Goal: Transaction & Acquisition: Purchase product/service

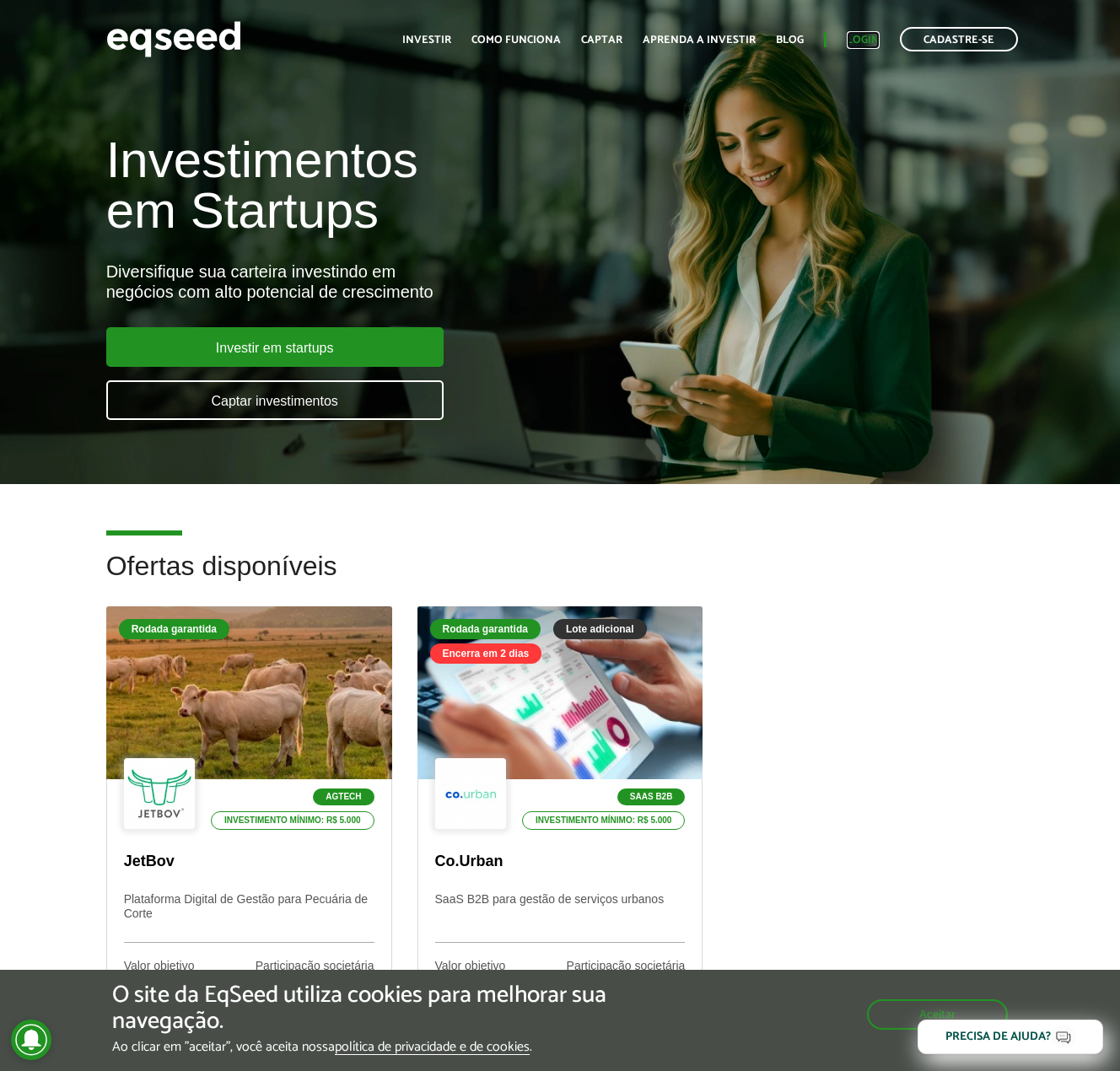
click at [874, 35] on link "Login" at bounding box center [863, 40] width 33 height 11
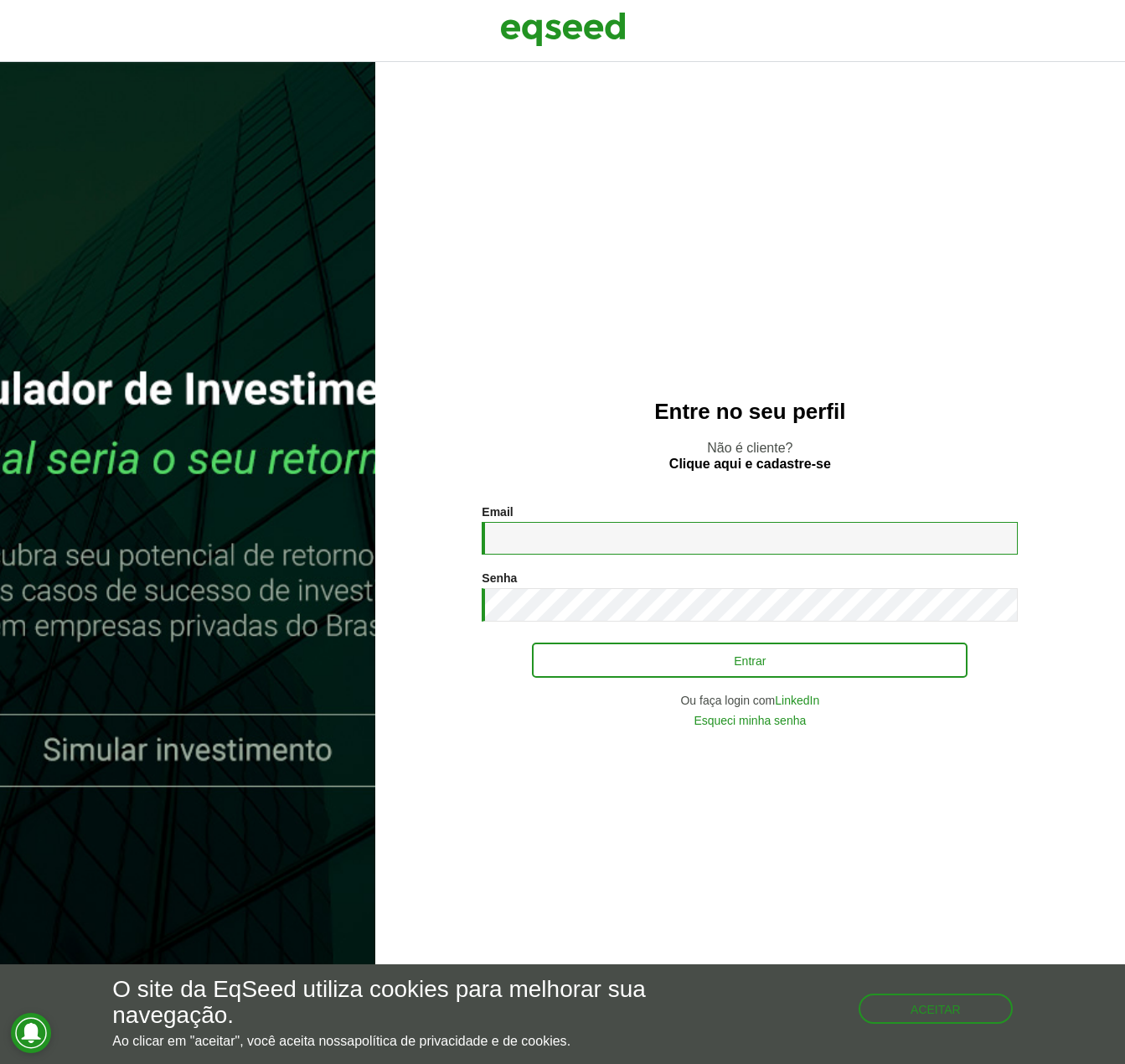
type input "**********"
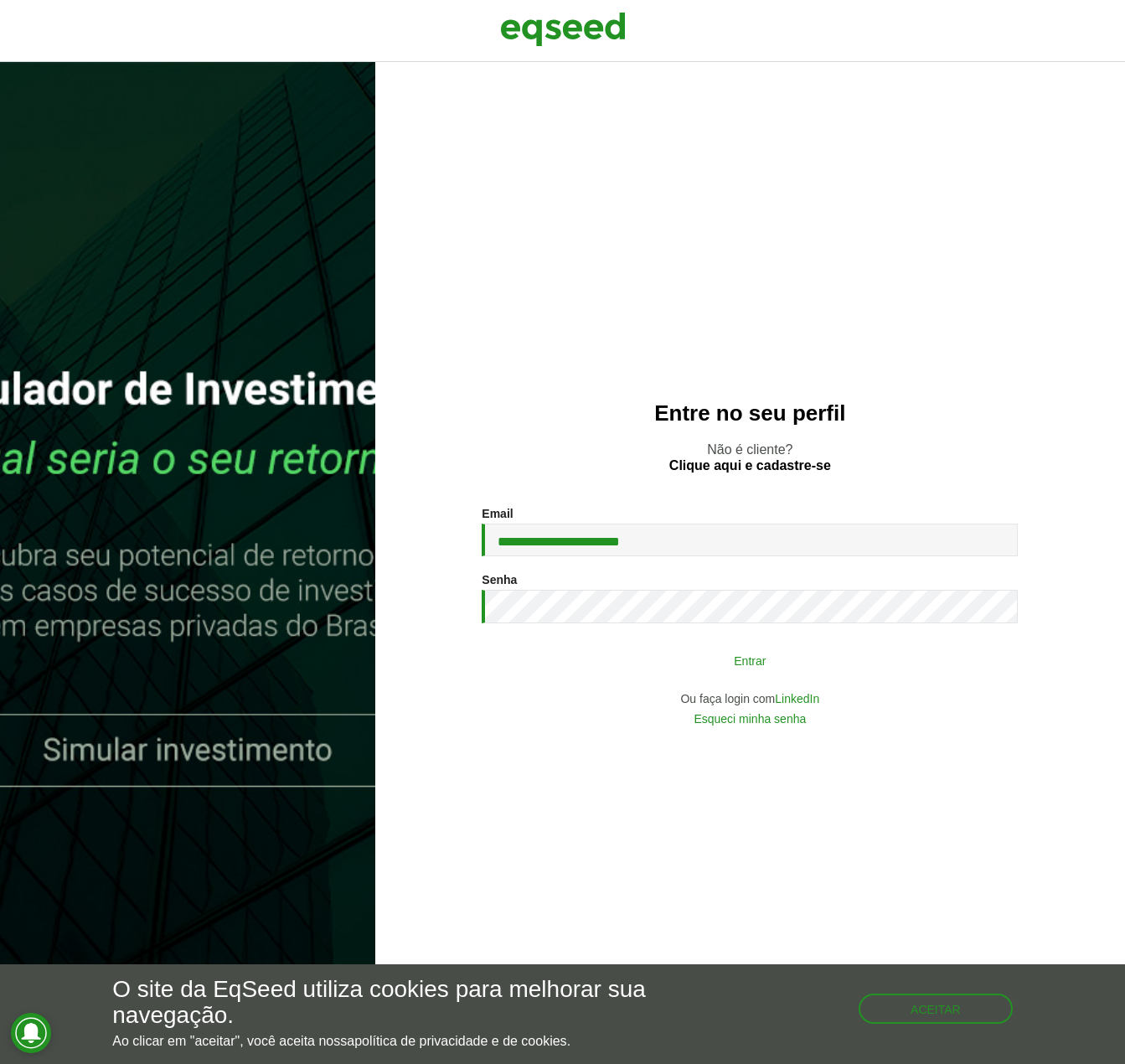
click at [651, 655] on button "Entrar" at bounding box center [749, 660] width 436 height 32
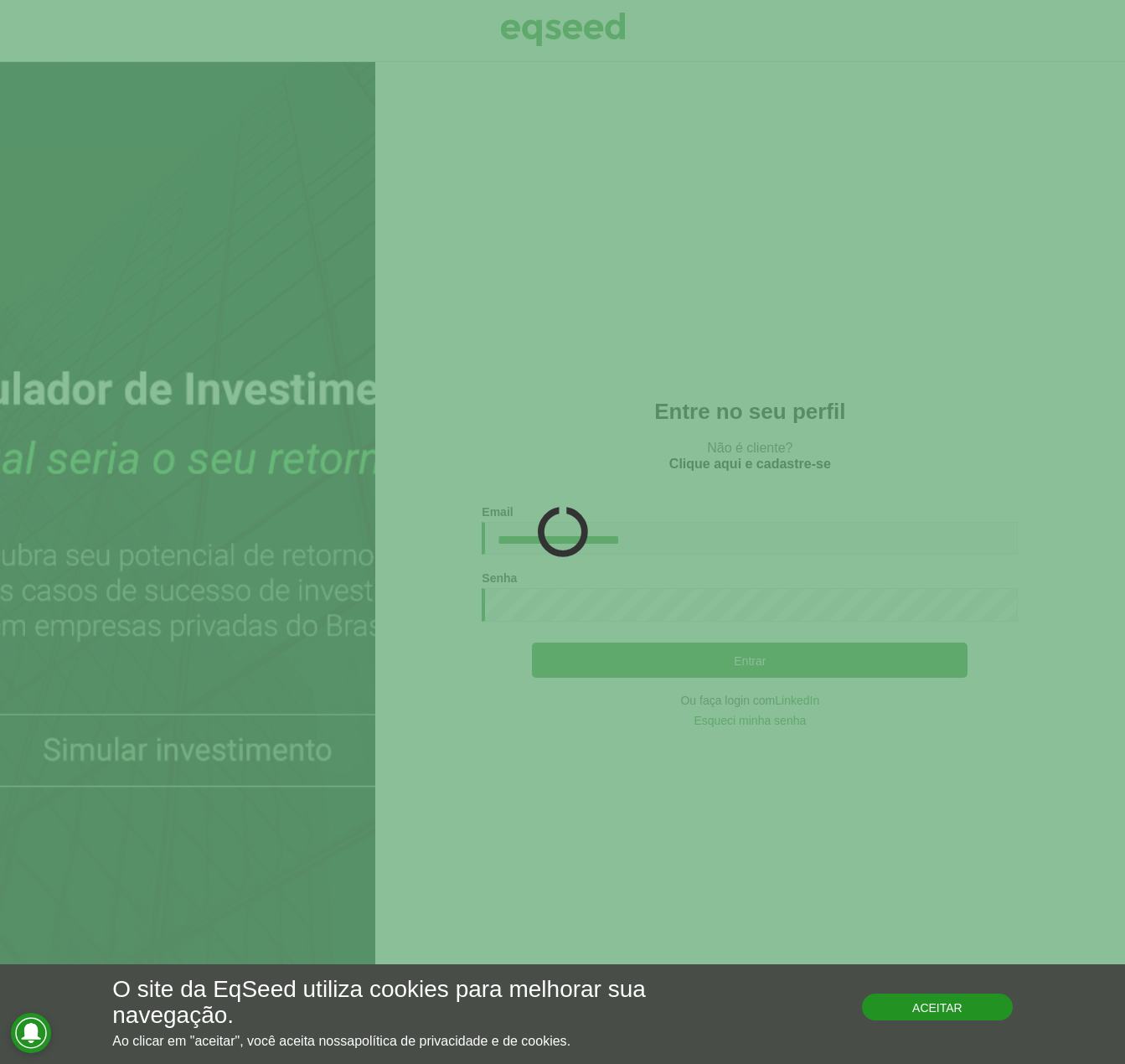
click at [952, 1018] on button "Aceitar" at bounding box center [937, 1006] width 150 height 27
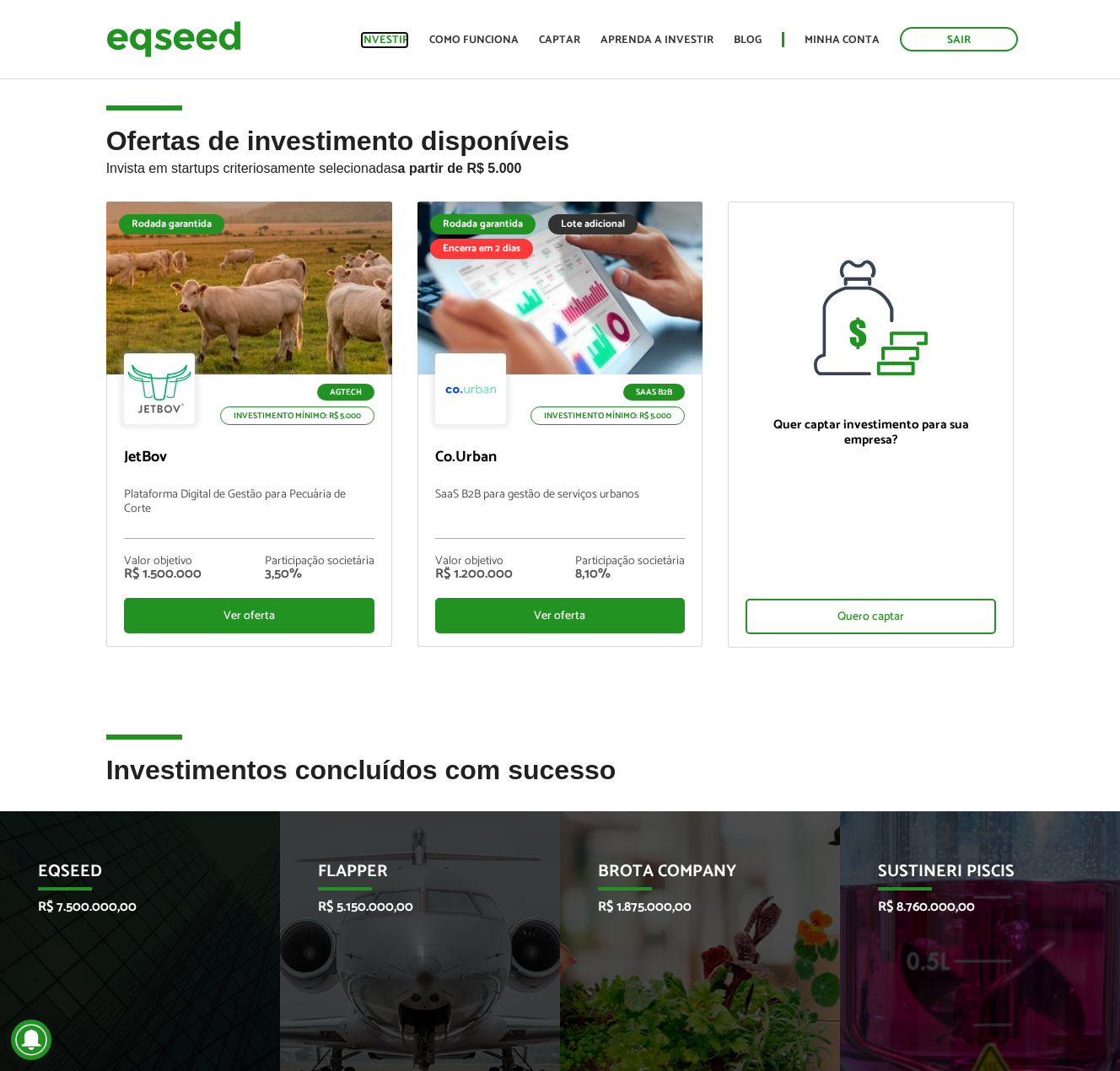
click at [394, 41] on link "Investir" at bounding box center [384, 40] width 49 height 11
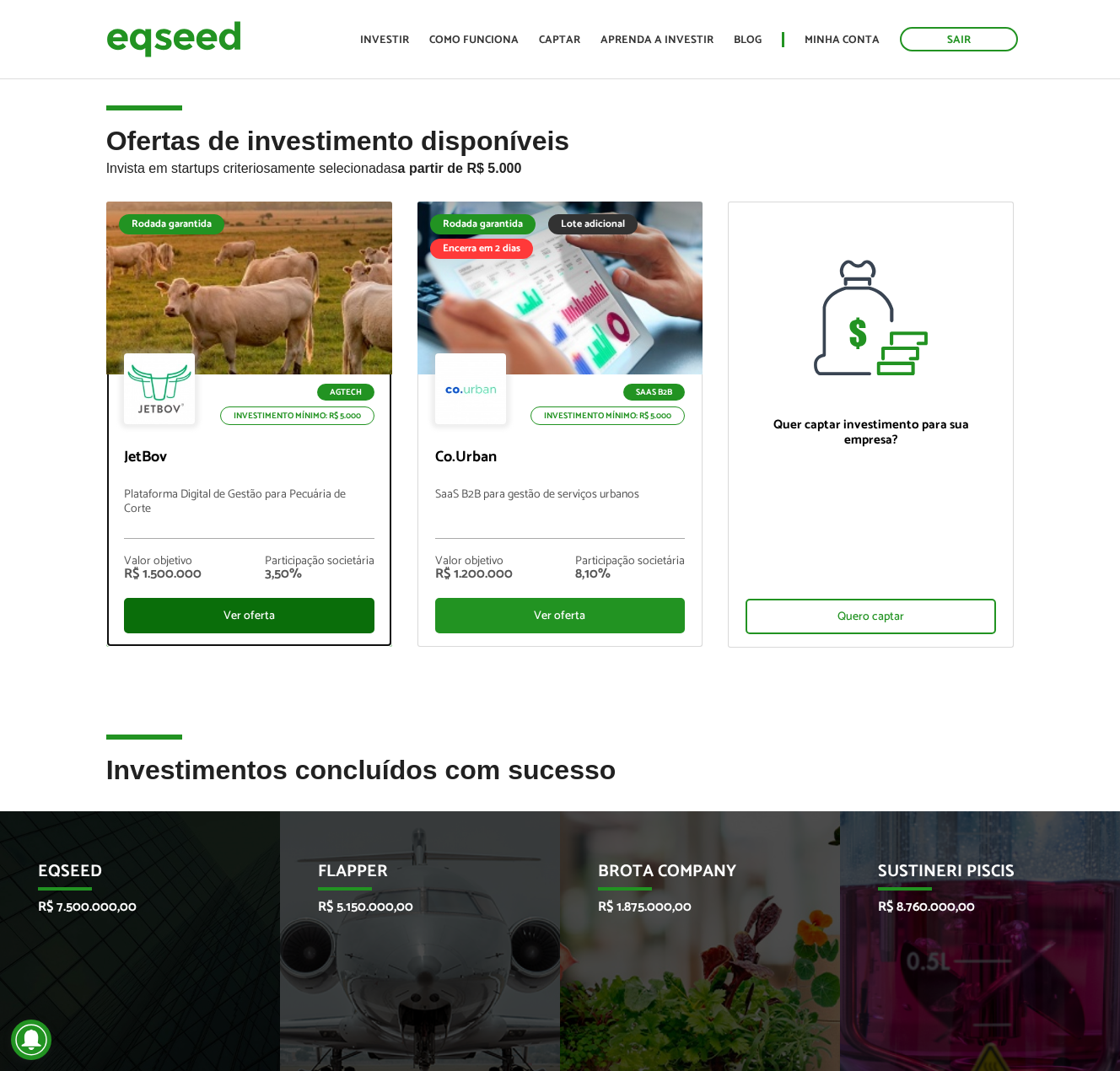
click at [260, 611] on div "Ver oferta" at bounding box center [249, 615] width 251 height 35
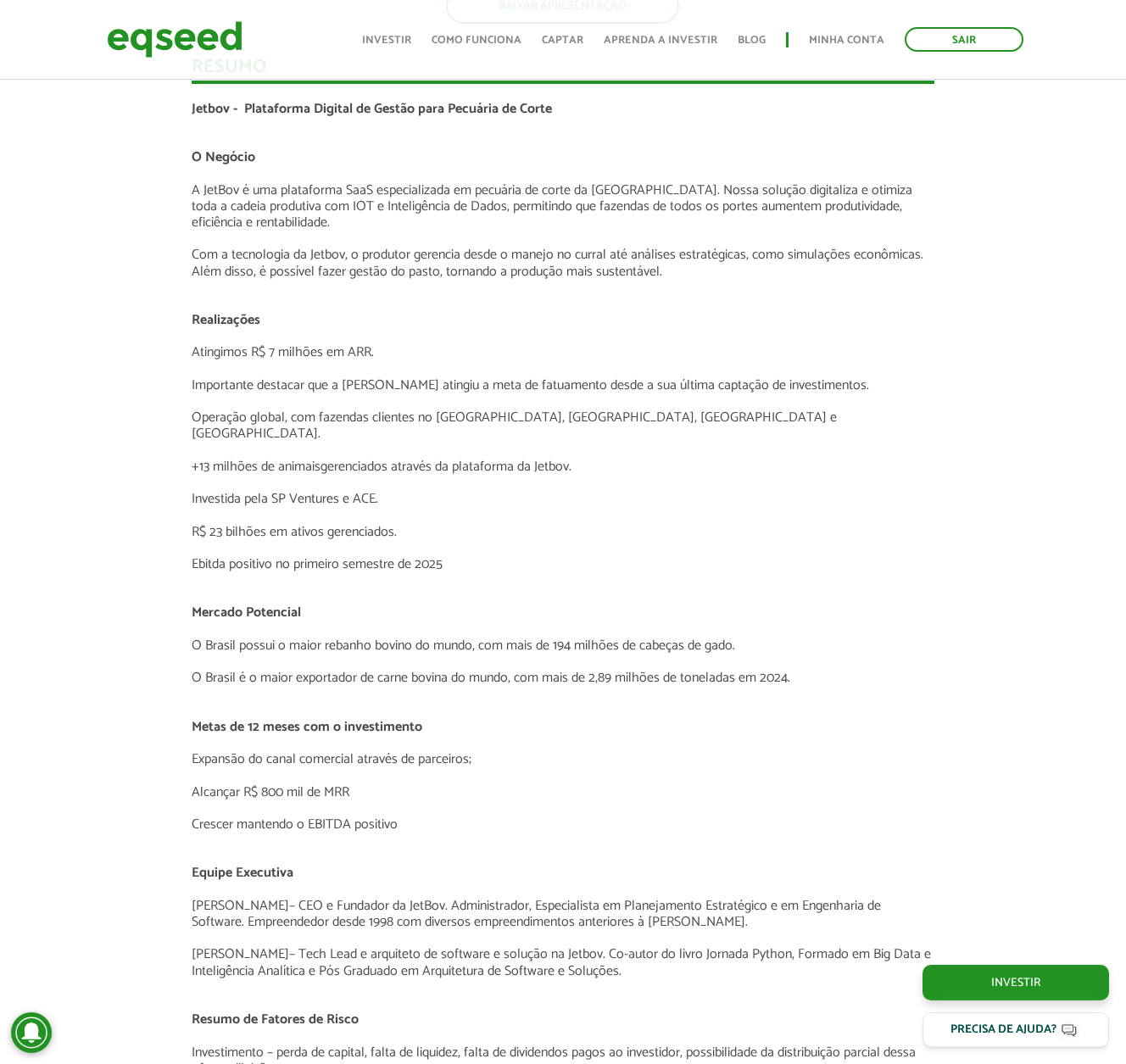
scroll to position [2938, 0]
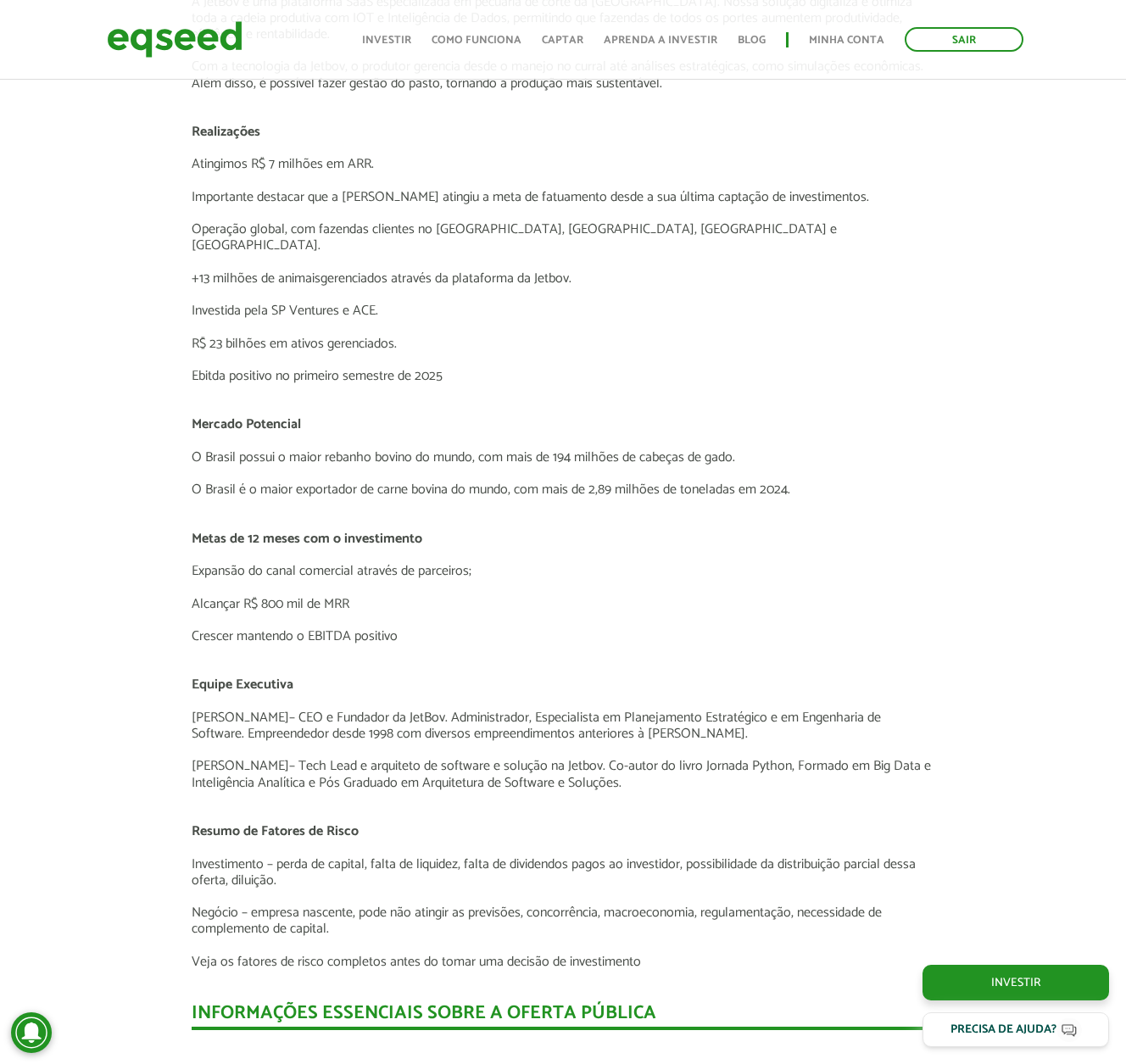
drag, startPoint x: 947, startPoint y: 481, endPoint x: 939, endPoint y: 448, distance: 34.0
drag, startPoint x: 696, startPoint y: 286, endPoint x: 569, endPoint y: 254, distance: 131.0
click at [204, 27] on img at bounding box center [175, 39] width 136 height 45
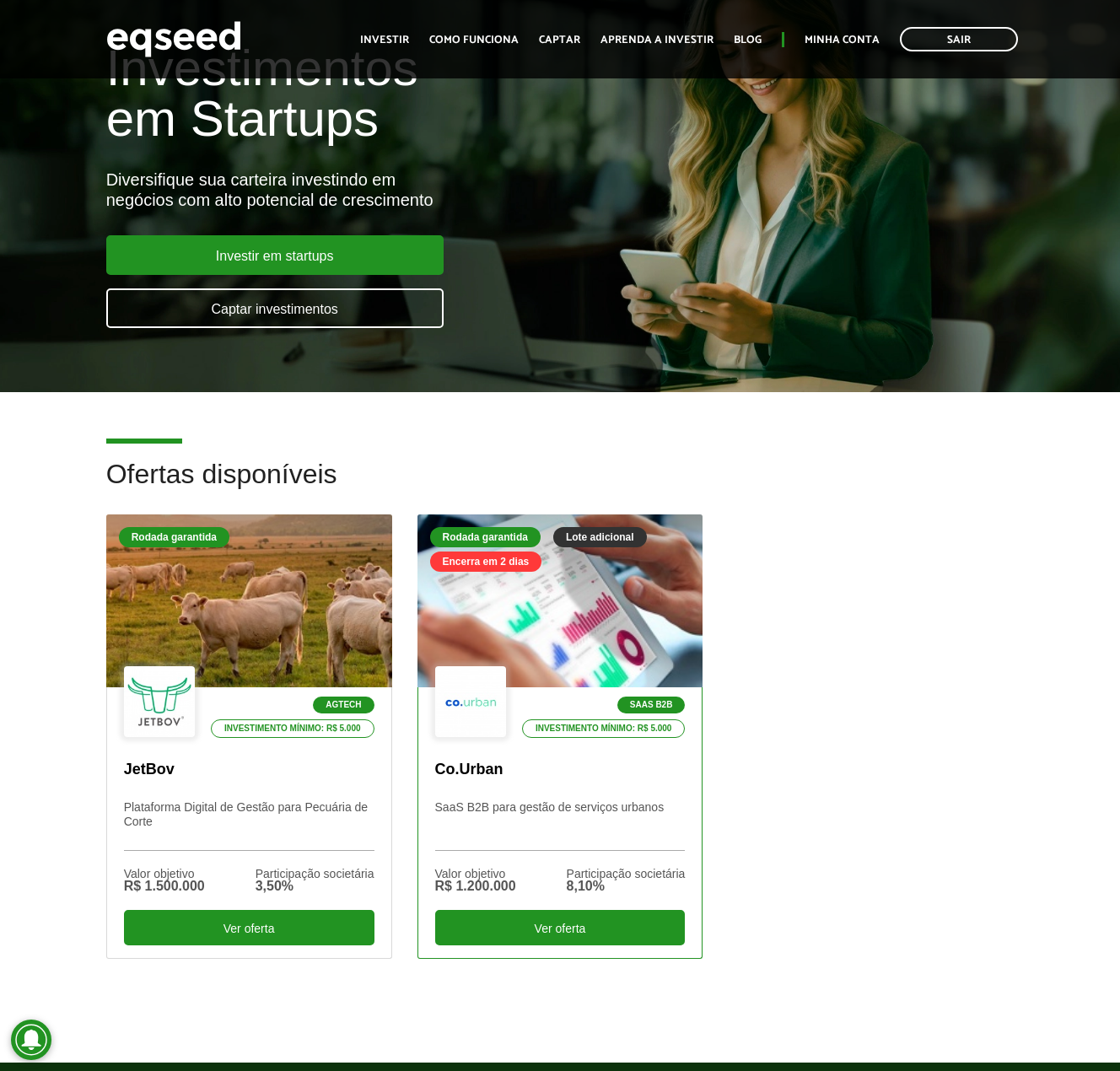
scroll to position [225, 0]
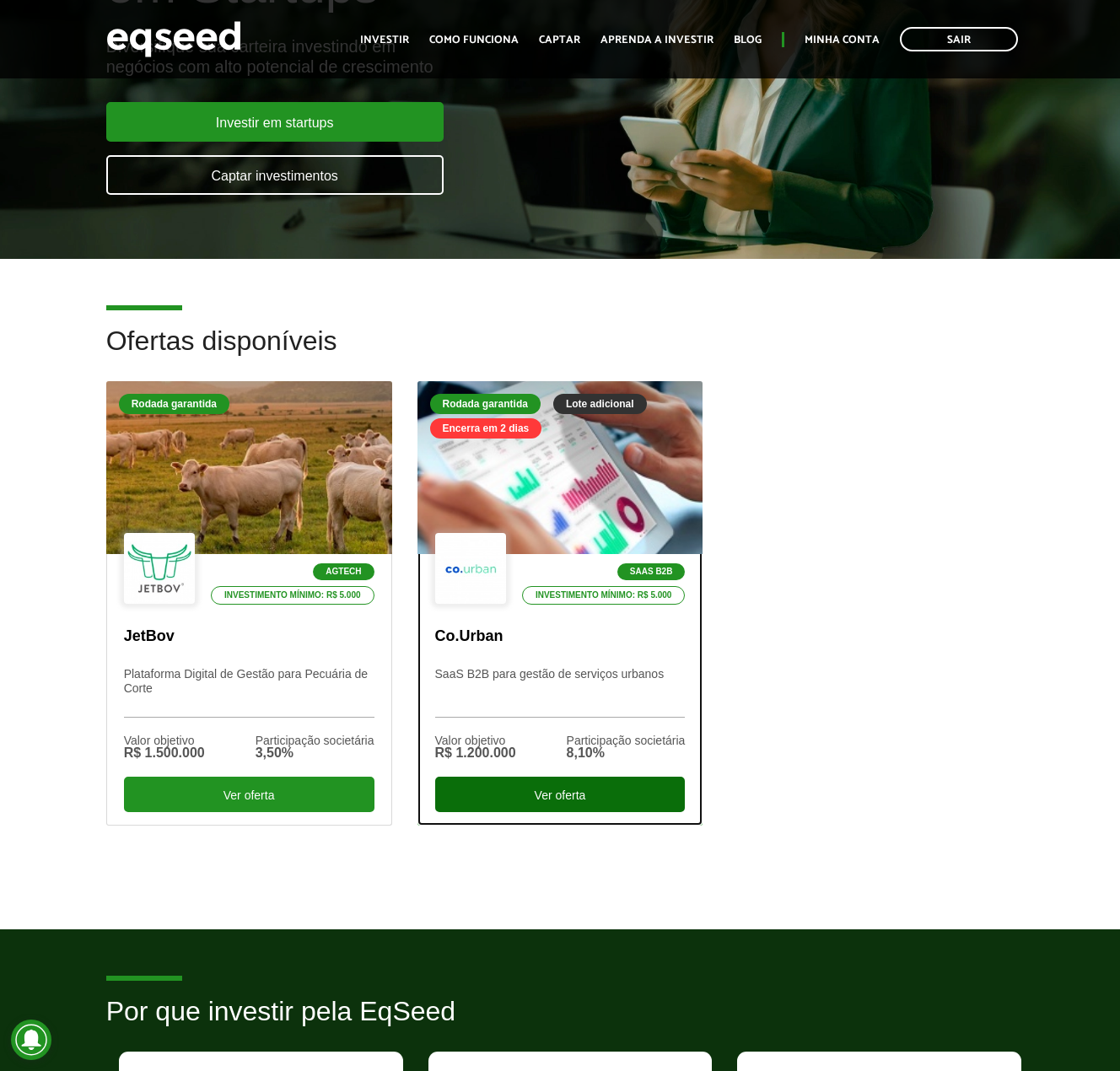
click at [594, 802] on div "Ver oferta" at bounding box center [560, 794] width 251 height 35
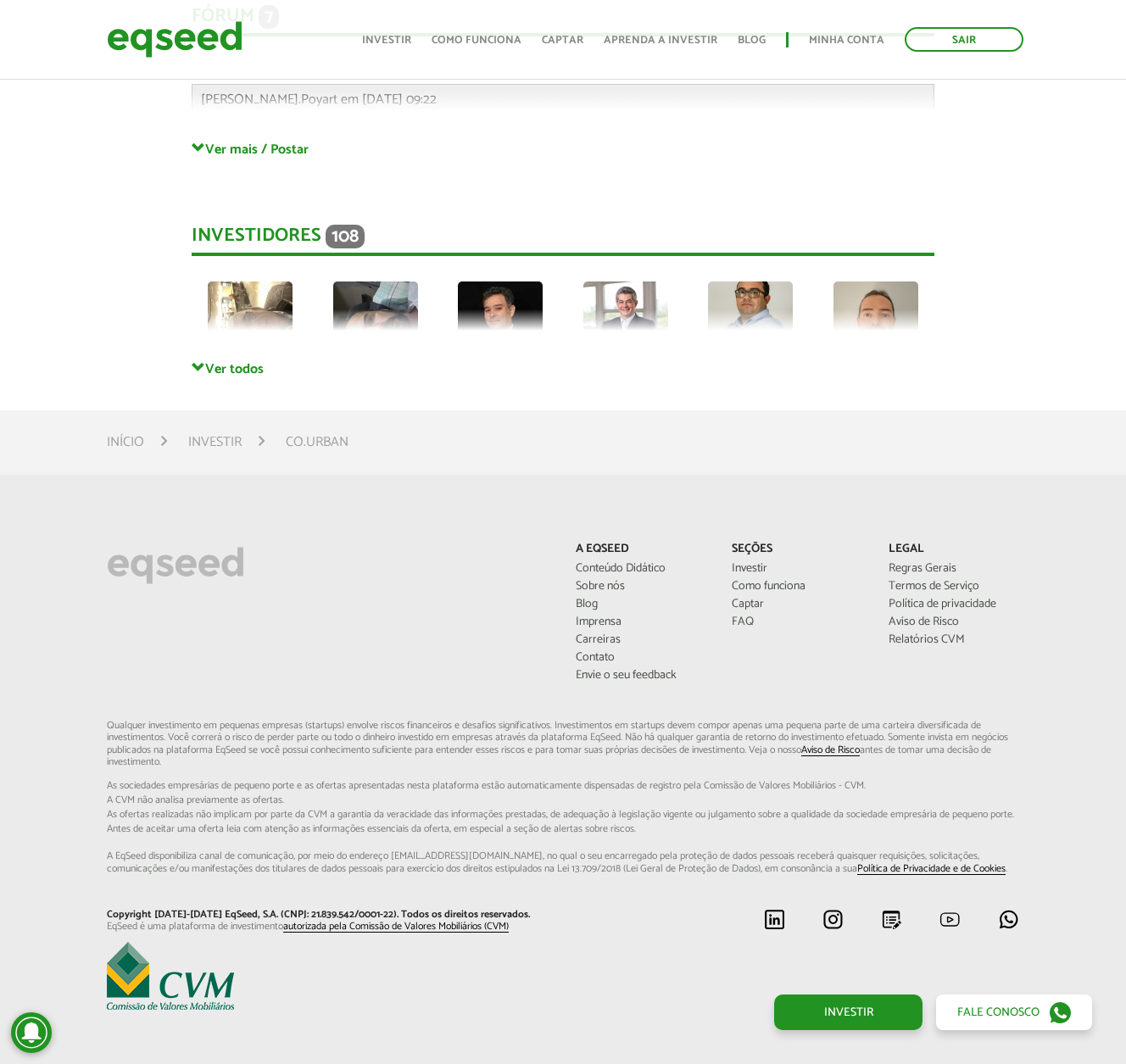
scroll to position [4219, 0]
